Goal: Feedback & Contribution: Submit feedback/report problem

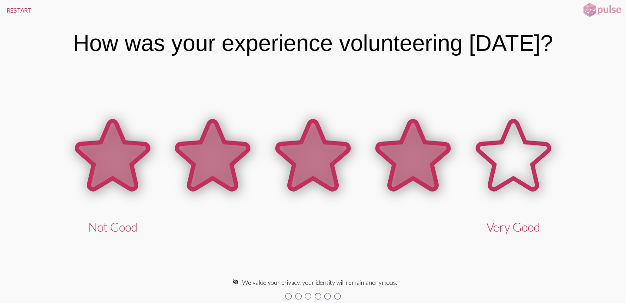
click at [420, 157] on icon at bounding box center [412, 155] width 71 height 68
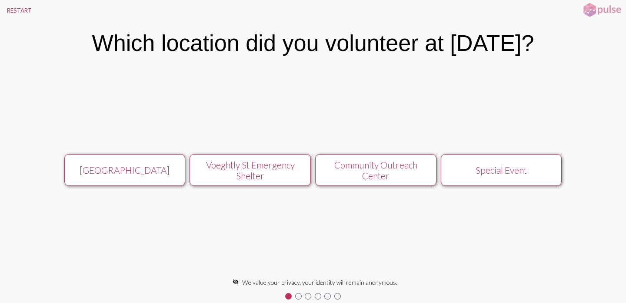
click at [508, 169] on div "Special Event" at bounding box center [501, 169] width 108 height 11
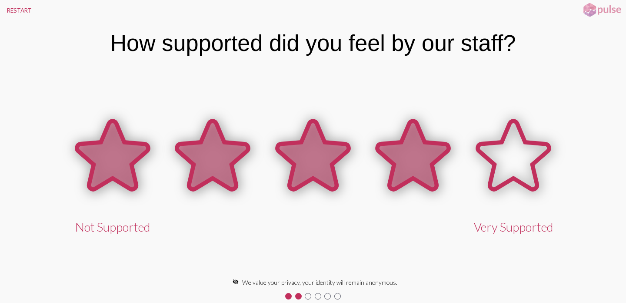
click at [425, 163] on icon at bounding box center [412, 155] width 71 height 68
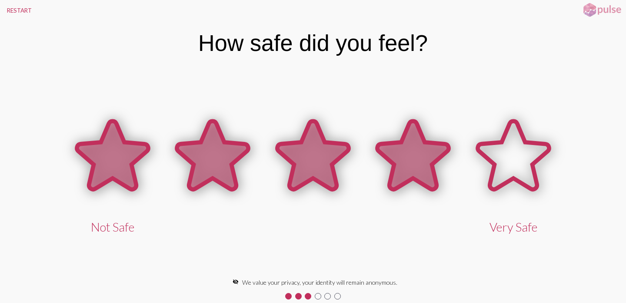
click at [425, 163] on icon at bounding box center [412, 155] width 71 height 68
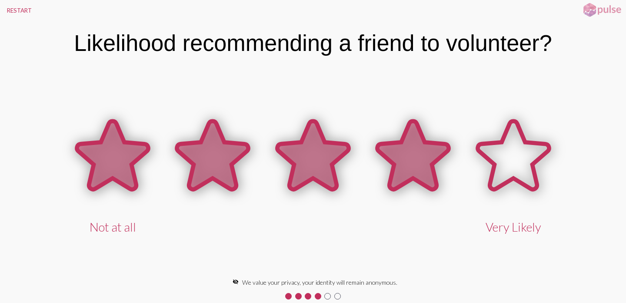
click at [425, 163] on icon at bounding box center [412, 155] width 71 height 68
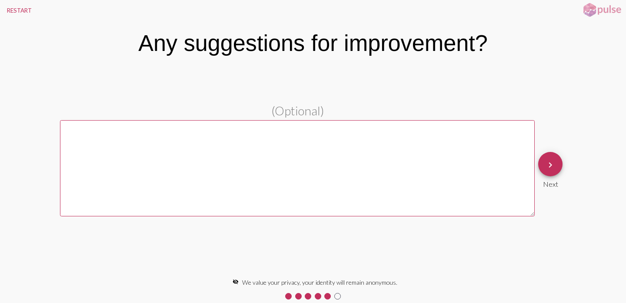
click at [426, 152] on textarea at bounding box center [297, 168] width 475 height 96
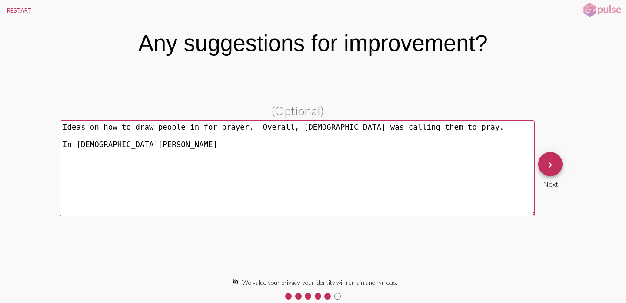
type textarea "Ideas on how to draw people in for prayer. Overall, [DEMOGRAPHIC_DATA] was call…"
click at [550, 165] on mat-icon "keyboard_arrow_right" at bounding box center [550, 165] width 10 height 10
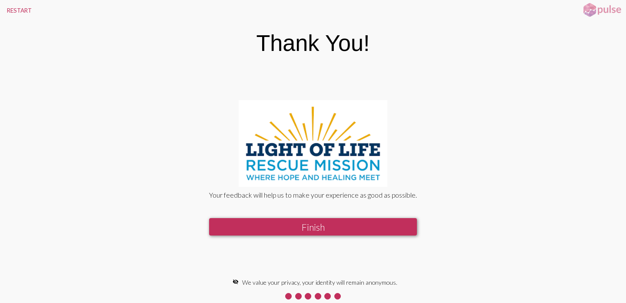
click at [375, 230] on button "Finish" at bounding box center [313, 227] width 208 height 18
